Goal: Information Seeking & Learning: Learn about a topic

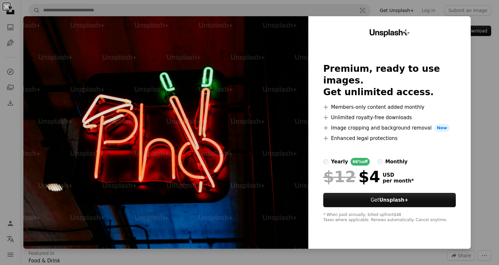
scroll to position [2, 0]
click at [466, 88] on div "An X shape Unsplash+ Premium, ready to use images. Get unlimited access. A plus…" at bounding box center [249, 132] width 499 height 265
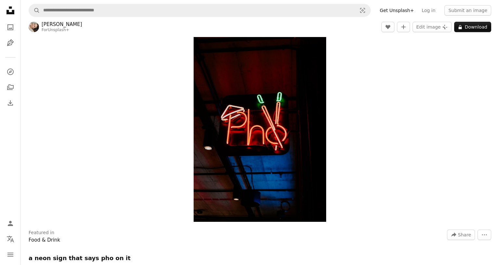
scroll to position [23, 0]
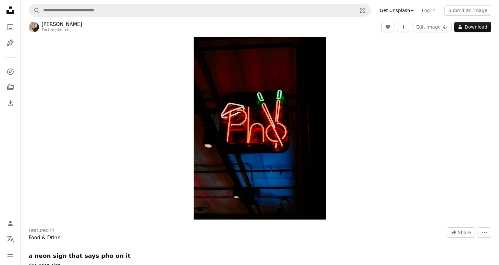
click at [414, 68] on div "Zoom in" at bounding box center [260, 120] width 478 height 205
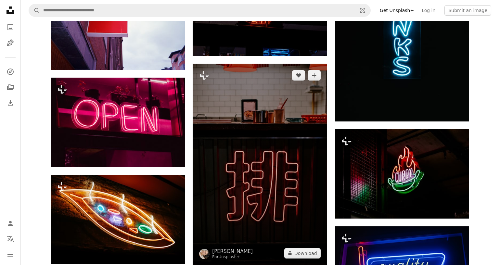
scroll to position [2037, 0]
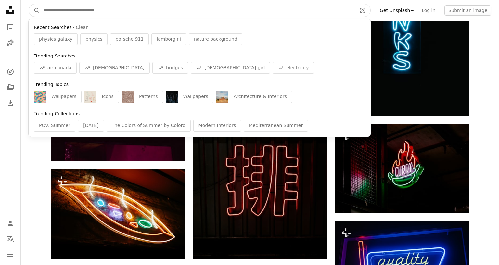
click at [130, 11] on input "Find visuals sitewide" at bounding box center [197, 10] width 315 height 12
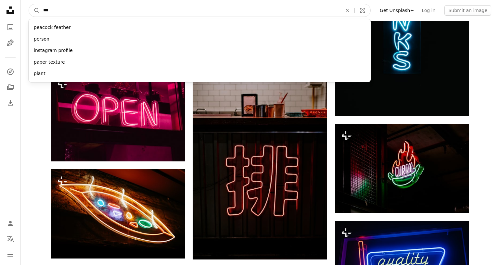
type input "***"
click at [29, 4] on button "A magnifying glass" at bounding box center [34, 10] width 11 height 12
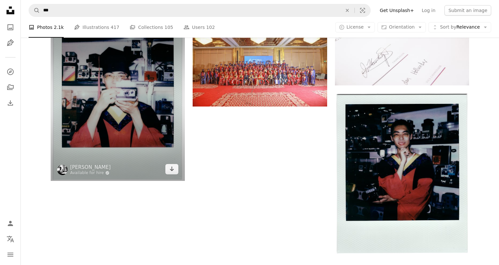
scroll to position [747, 0]
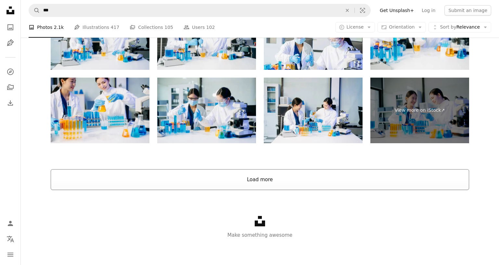
click at [265, 169] on button "Load more" at bounding box center [260, 179] width 418 height 21
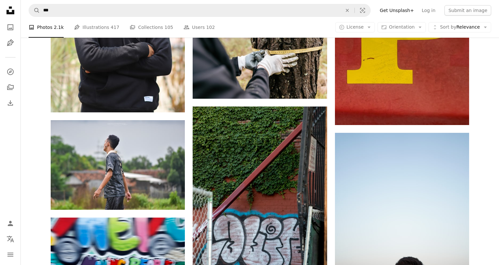
scroll to position [2670, 0]
